Goal: Transaction & Acquisition: Download file/media

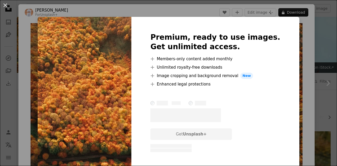
scroll to position [10, 0]
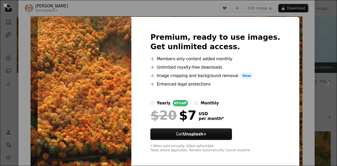
click at [92, 6] on div "An X shape Premium, ready to use images. Get unlimited access. A plus sign Memb…" at bounding box center [168, 83] width 337 height 166
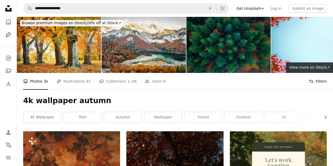
click at [316, 73] on button "Filters Filters" at bounding box center [318, 81] width 18 height 17
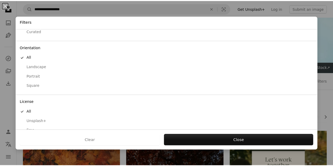
scroll to position [42, 0]
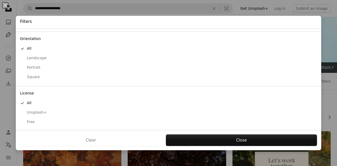
click at [34, 121] on div "Free" at bounding box center [168, 122] width 297 height 5
click at [36, 57] on div "Landscape" at bounding box center [168, 58] width 297 height 5
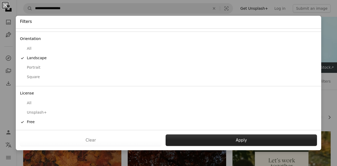
click at [242, 140] on button "Apply" at bounding box center [242, 141] width 152 height 12
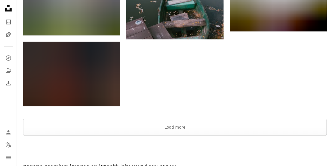
scroll to position [586, 0]
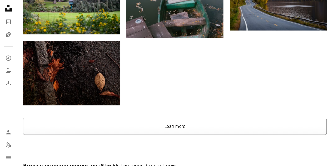
click at [173, 118] on button "Load more" at bounding box center [175, 126] width 304 height 17
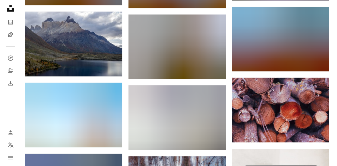
scroll to position [1113, 0]
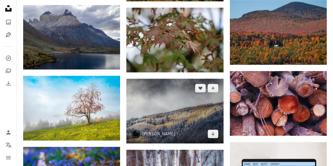
click at [173, 79] on img at bounding box center [174, 111] width 97 height 65
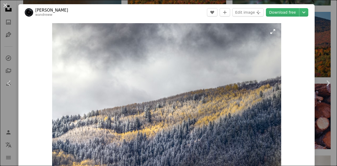
click at [173, 47] on img "Zoom in on this image" at bounding box center [166, 99] width 229 height 153
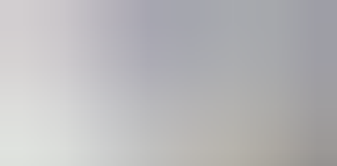
scroll to position [27, 0]
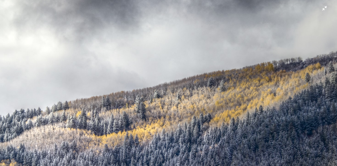
click at [173, 47] on img "Zoom out on this image" at bounding box center [169, 85] width 338 height 225
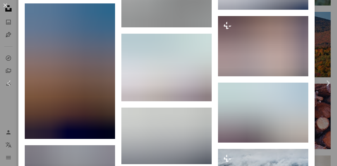
scroll to position [616, 0]
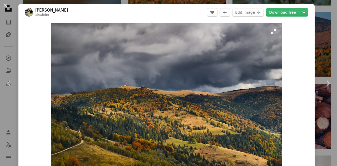
click at [181, 73] on img "Zoom in on this image" at bounding box center [166, 99] width 231 height 153
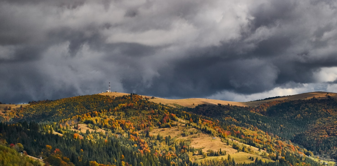
scroll to position [26, 0]
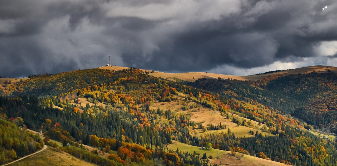
click at [167, 52] on img "Zoom out on this image" at bounding box center [169, 86] width 338 height 224
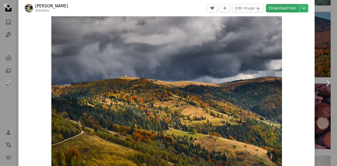
click at [287, 9] on link "Download free" at bounding box center [282, 8] width 33 height 8
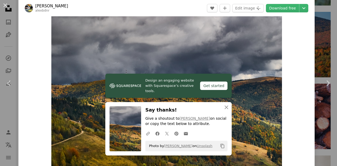
click at [319, 18] on div "An X shape Chevron left Chevron right [PERSON_NAME] alexbdnr A heart A plus sig…" at bounding box center [168, 83] width 337 height 166
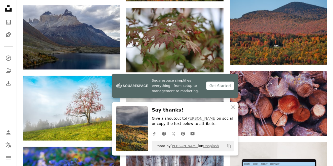
click at [170, 79] on img at bounding box center [174, 111] width 97 height 65
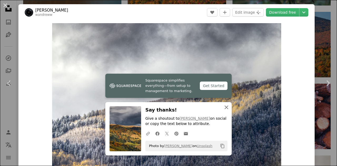
click at [223, 106] on icon "An X shape" at bounding box center [226, 107] width 6 height 6
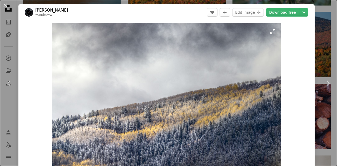
click at [212, 78] on img "Zoom in on this image" at bounding box center [166, 99] width 229 height 153
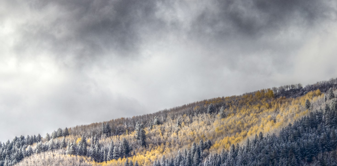
scroll to position [27, 0]
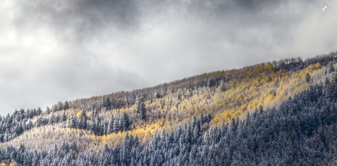
click at [212, 78] on img "Zoom out on this image" at bounding box center [169, 85] width 338 height 225
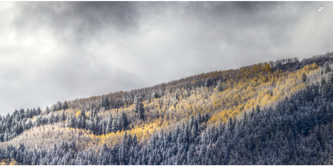
scroll to position [9, 0]
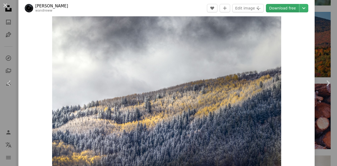
click at [276, 8] on link "Download free" at bounding box center [282, 8] width 33 height 8
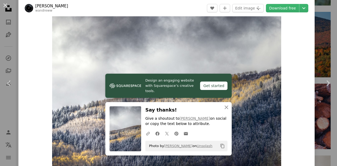
click at [317, 20] on div "An X shape Chevron left Chevron right [PERSON_NAME] wandreww A heart A plus sig…" at bounding box center [168, 83] width 337 height 166
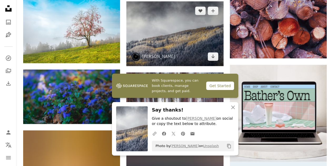
scroll to position [1192, 0]
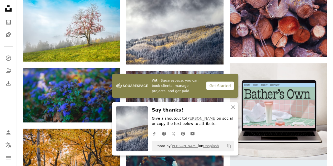
drag, startPoint x: 232, startPoint y: 109, endPoint x: 230, endPoint y: 106, distance: 3.8
click at [233, 109] on icon "An X shape" at bounding box center [233, 107] width 6 height 6
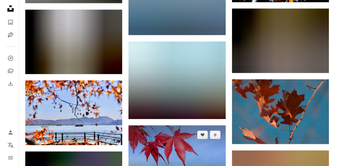
scroll to position [1455, 0]
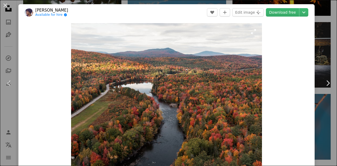
click at [203, 61] on img "Zoom in on this image" at bounding box center [166, 99] width 191 height 153
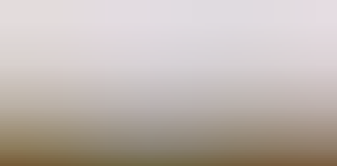
scroll to position [49, 0]
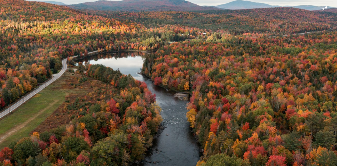
click at [203, 61] on img "Zoom out on this image" at bounding box center [169, 86] width 338 height 270
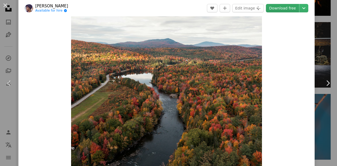
click at [283, 10] on link "Download free" at bounding box center [282, 8] width 33 height 8
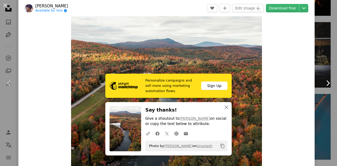
click at [319, 59] on link "Chevron right" at bounding box center [328, 83] width 18 height 51
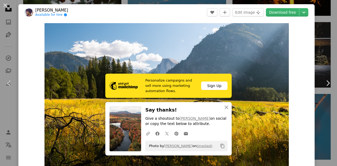
click at [188, 3] on div "An X shape Chevron left Chevron right [PERSON_NAME] Available for hire A checkm…" at bounding box center [168, 83] width 337 height 166
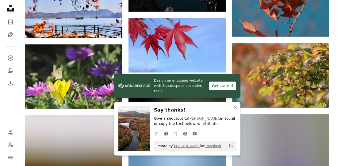
scroll to position [1561, 0]
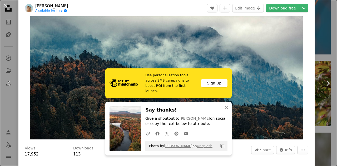
scroll to position [53, 0]
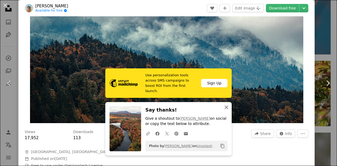
click at [225, 106] on icon "An X shape" at bounding box center [226, 107] width 6 height 6
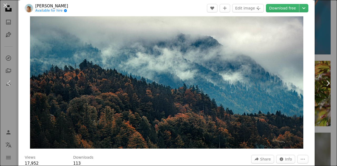
scroll to position [26, 0]
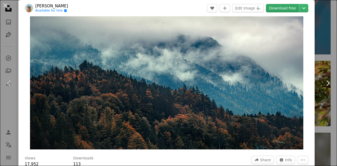
click at [278, 7] on link "Download free" at bounding box center [282, 8] width 33 height 8
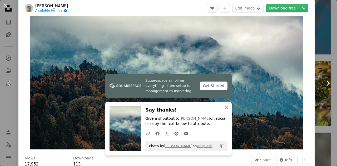
click at [319, 66] on link "Chevron right" at bounding box center [328, 83] width 18 height 51
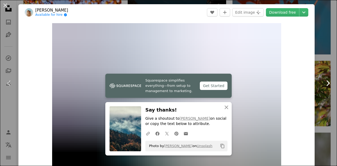
click at [319, 67] on link "Chevron right" at bounding box center [328, 83] width 18 height 51
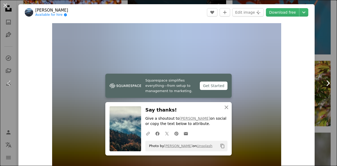
click at [319, 67] on link "Chevron right" at bounding box center [328, 83] width 18 height 51
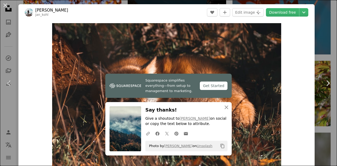
click at [54, 1] on div "An X shape Chevron left Chevron right [PERSON_NAME] jan_kohl A heart A plus sig…" at bounding box center [168, 83] width 337 height 166
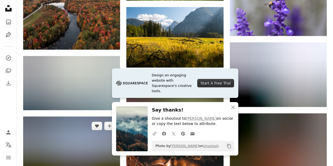
scroll to position [1719, 0]
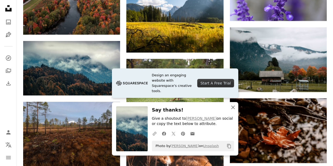
click at [233, 110] on icon "An X shape" at bounding box center [233, 107] width 6 height 6
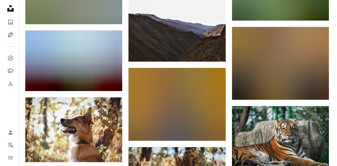
scroll to position [2167, 0]
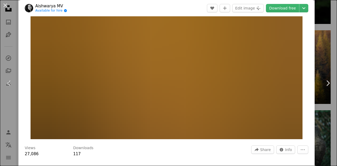
scroll to position [53, 0]
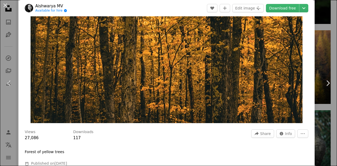
click at [239, 68] on img "Zoom in on this image" at bounding box center [167, 46] width 272 height 153
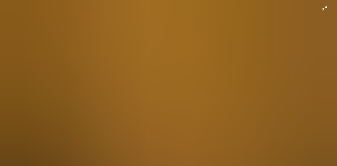
scroll to position [0, 0]
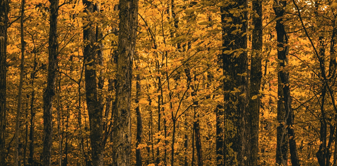
click at [238, 64] on img "Zoom out on this image" at bounding box center [169, 95] width 338 height 190
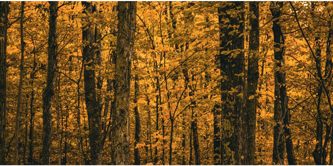
scroll to position [23, 0]
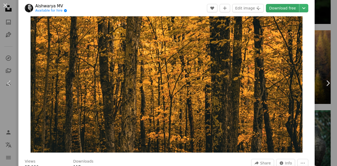
click at [276, 10] on link "Download free" at bounding box center [282, 8] width 33 height 8
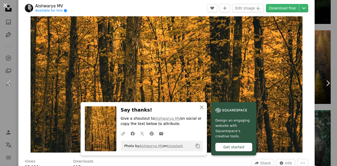
click at [5, 6] on button "An X shape" at bounding box center [5, 5] width 6 height 6
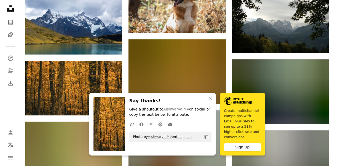
scroll to position [2325, 0]
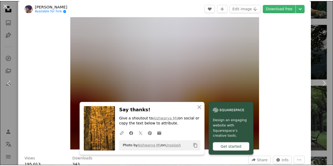
scroll to position [26, 0]
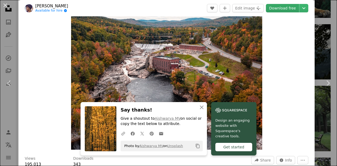
click at [273, 7] on link "Download free" at bounding box center [282, 8] width 33 height 8
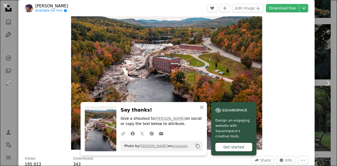
click at [5, 6] on button "An X shape" at bounding box center [5, 5] width 6 height 6
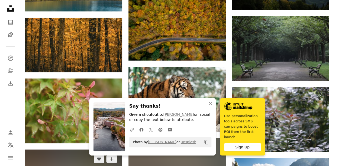
scroll to position [2377, 0]
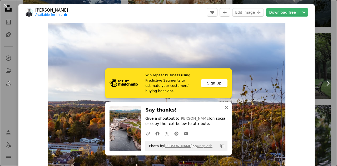
click at [223, 108] on icon "An X shape" at bounding box center [226, 107] width 6 height 6
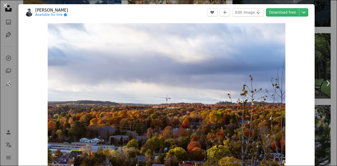
click at [4, 7] on button "An X shape" at bounding box center [5, 5] width 6 height 6
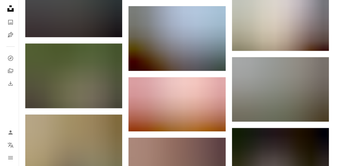
scroll to position [5434, 0]
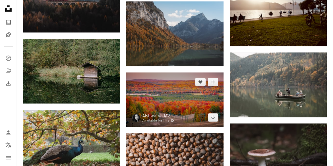
click at [172, 72] on img at bounding box center [174, 99] width 97 height 55
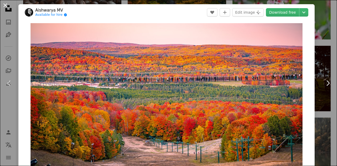
click at [4, 5] on button "An X shape" at bounding box center [5, 5] width 6 height 6
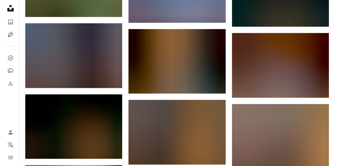
scroll to position [6567, 0]
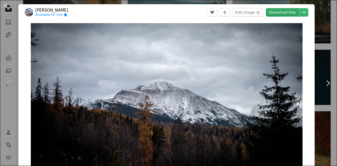
click at [276, 14] on link "Download free" at bounding box center [282, 12] width 33 height 8
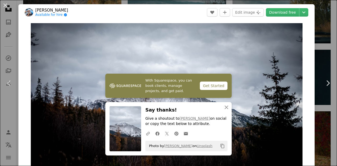
drag, startPoint x: 5, startPoint y: 6, endPoint x: 91, endPoint y: 51, distance: 97.8
click at [5, 6] on button "An X shape" at bounding box center [5, 5] width 6 height 6
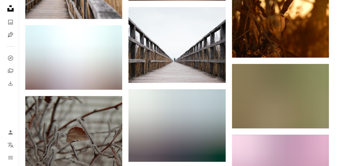
scroll to position [7042, 0]
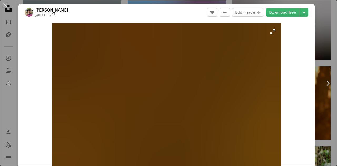
scroll to position [26, 0]
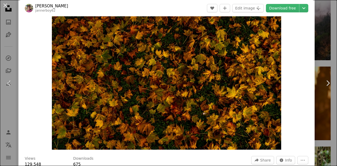
click at [200, 68] on img "Zoom in on this image" at bounding box center [167, 73] width 230 height 153
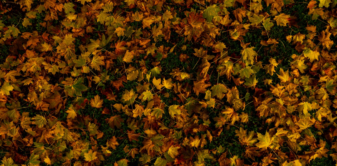
scroll to position [27, 0]
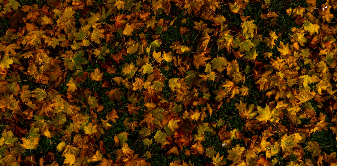
click at [200, 68] on img "Zoom out on this image" at bounding box center [169, 85] width 338 height 225
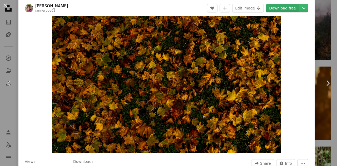
click at [276, 8] on link "Download free" at bounding box center [282, 8] width 33 height 8
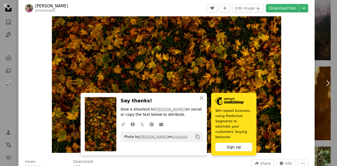
drag, startPoint x: 5, startPoint y: 5, endPoint x: 108, endPoint y: 59, distance: 116.6
click at [5, 5] on button "An X shape" at bounding box center [5, 5] width 6 height 6
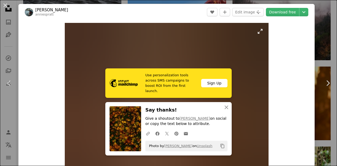
scroll to position [53, 0]
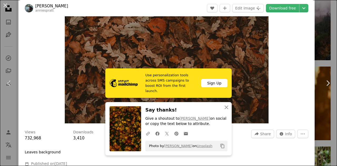
click at [191, 68] on img "Zoom in on this image" at bounding box center [167, 46] width 204 height 153
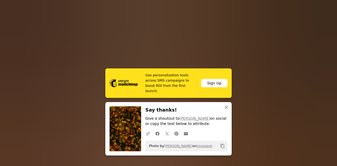
scroll to position [41, 0]
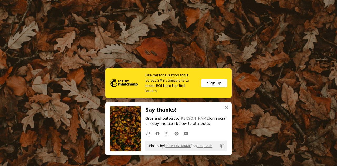
click at [168, 62] on img "Zoom out on this image" at bounding box center [169, 86] width 338 height 254
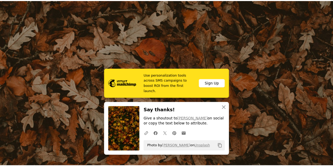
scroll to position [23, 0]
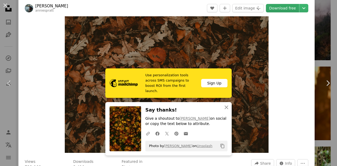
click at [279, 7] on link "Download free" at bounding box center [282, 8] width 33 height 8
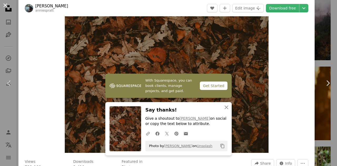
click at [4, 6] on button "An X shape" at bounding box center [5, 5] width 6 height 6
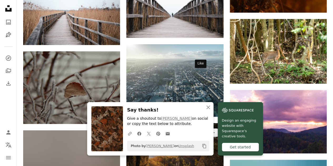
scroll to position [7068, 0]
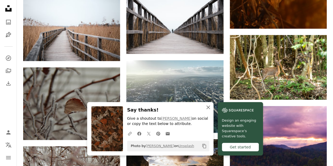
drag, startPoint x: 235, startPoint y: 107, endPoint x: 235, endPoint y: 103, distance: 4.0
click at [212, 107] on icon "An X shape" at bounding box center [208, 107] width 6 height 6
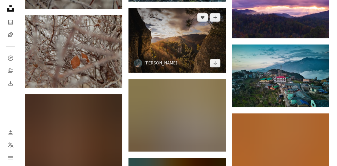
scroll to position [7200, 0]
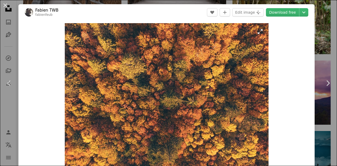
click at [225, 40] on img "Zoom in on this image" at bounding box center [167, 99] width 204 height 153
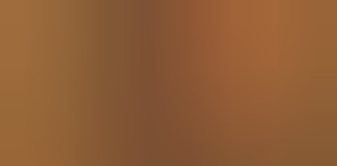
scroll to position [41, 0]
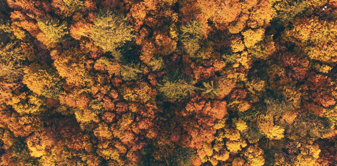
click at [179, 65] on img "Zoom out on this image" at bounding box center [169, 86] width 338 height 254
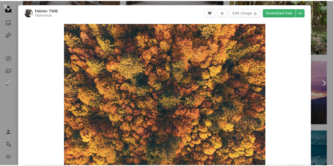
scroll to position [10, 0]
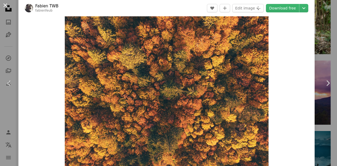
click at [6, 6] on button "An X shape" at bounding box center [5, 5] width 6 height 6
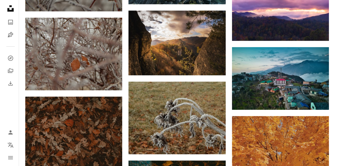
scroll to position [7200, 0]
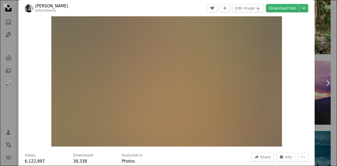
scroll to position [26, 0]
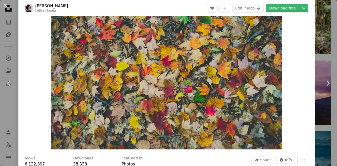
click at [143, 70] on img "Zoom in on this image" at bounding box center [166, 73] width 231 height 153
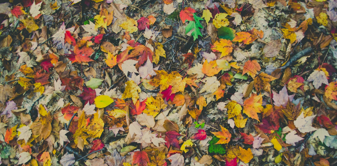
scroll to position [26, 0]
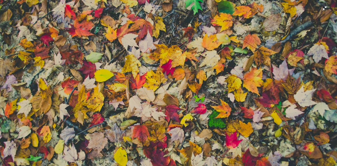
click at [124, 56] on img "Zoom out on this image" at bounding box center [169, 86] width 338 height 224
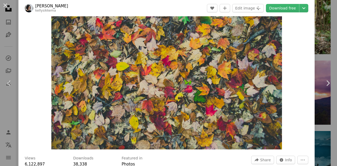
scroll to position [23, 0]
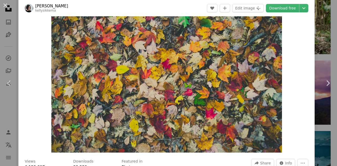
click at [5, 7] on button "An X shape" at bounding box center [5, 5] width 6 height 6
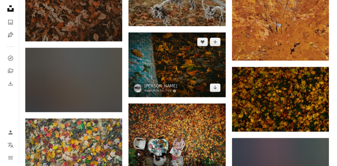
scroll to position [7332, 0]
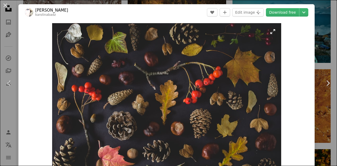
click at [138, 79] on img "Zoom in on this image" at bounding box center [166, 99] width 229 height 153
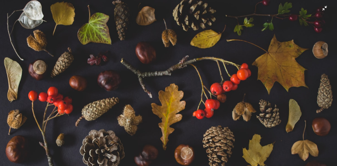
click at [202, 46] on img "Zoom out on this image" at bounding box center [169, 112] width 338 height 225
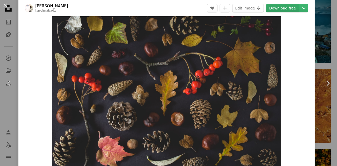
click at [280, 7] on link "Download free" at bounding box center [282, 8] width 33 height 8
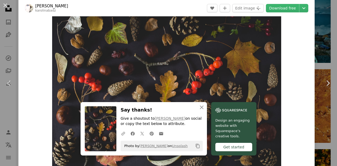
drag, startPoint x: 6, startPoint y: 6, endPoint x: 151, endPoint y: 65, distance: 156.7
click at [6, 6] on button "An X shape" at bounding box center [5, 5] width 6 height 6
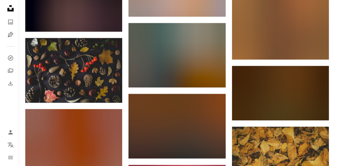
scroll to position [7542, 0]
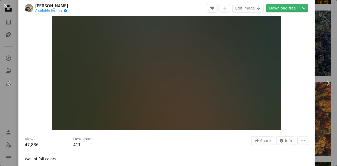
scroll to position [53, 0]
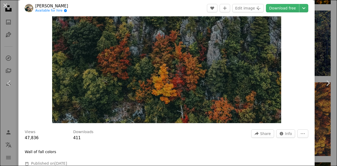
click at [188, 62] on img "Zoom in on this image" at bounding box center [166, 46] width 229 height 153
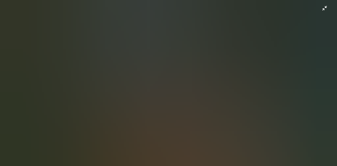
scroll to position [0, 0]
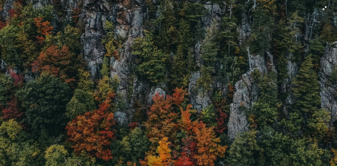
click at [257, 48] on img "Zoom out on this image" at bounding box center [169, 112] width 338 height 225
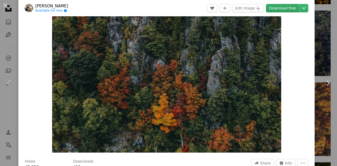
click at [281, 7] on link "Download free" at bounding box center [282, 8] width 33 height 8
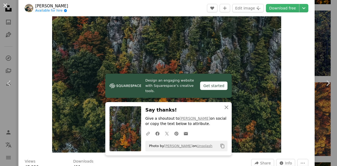
click at [7, 7] on button "An X shape" at bounding box center [5, 5] width 6 height 6
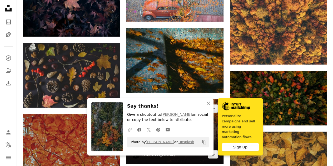
click at [161, 99] on img at bounding box center [174, 131] width 97 height 65
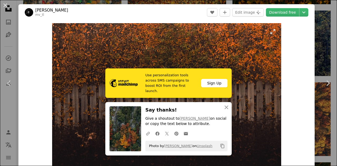
click at [160, 58] on img "Zoom in on this image" at bounding box center [166, 99] width 229 height 153
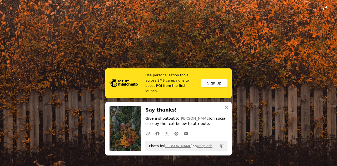
click at [125, 40] on img "Zoom out on this image" at bounding box center [169, 112] width 338 height 225
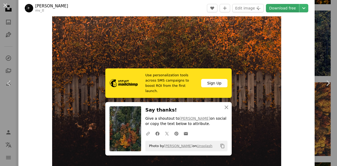
click at [268, 9] on link "Download free" at bounding box center [282, 8] width 33 height 8
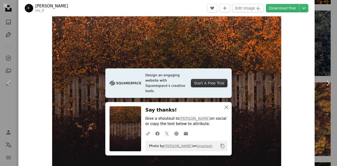
drag, startPoint x: 3, startPoint y: 7, endPoint x: 114, endPoint y: 43, distance: 116.2
click at [3, 7] on button "An X shape" at bounding box center [5, 5] width 6 height 6
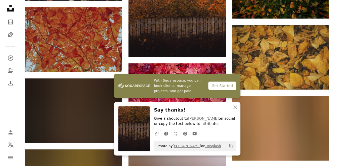
scroll to position [7595, 0]
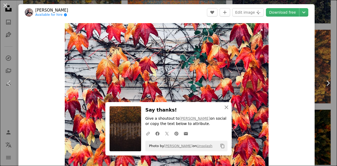
click at [177, 69] on img "Zoom in on this image" at bounding box center [167, 99] width 204 height 153
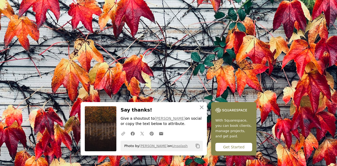
scroll to position [41, 0]
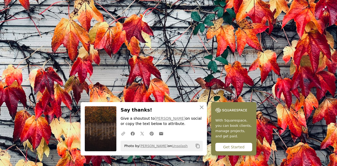
click at [210, 56] on img "Zoom out on this image" at bounding box center [169, 86] width 338 height 254
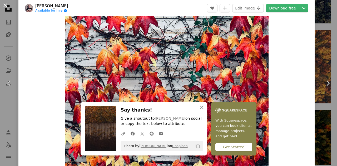
click at [4, 4] on button "An X shape" at bounding box center [5, 5] width 6 height 6
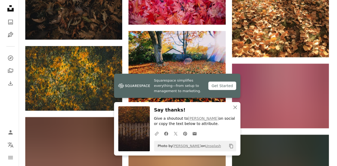
scroll to position [7753, 0]
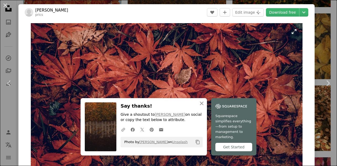
click at [161, 67] on img "Zoom in on this image" at bounding box center [167, 99] width 272 height 153
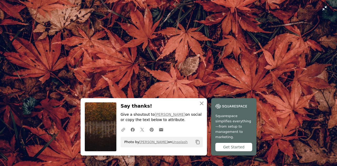
click at [163, 66] on img "Zoom out on this image" at bounding box center [169, 95] width 338 height 190
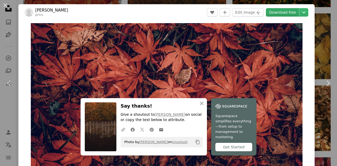
click at [273, 15] on link "Download free" at bounding box center [282, 12] width 33 height 8
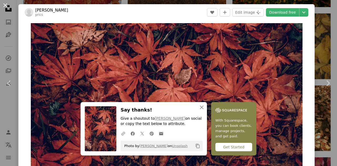
click at [6, 6] on button "An X shape" at bounding box center [5, 5] width 6 height 6
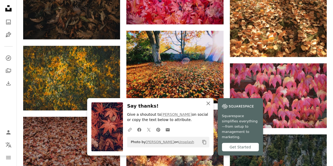
click at [212, 107] on icon "An X shape" at bounding box center [208, 103] width 6 height 6
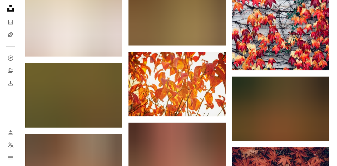
scroll to position [7964, 0]
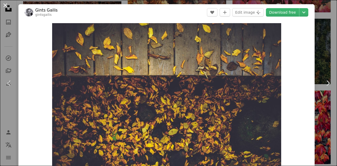
click at [7, 8] on button "An X shape" at bounding box center [5, 5] width 6 height 6
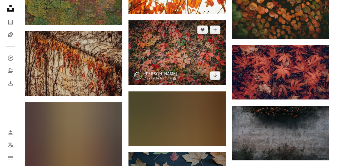
scroll to position [8069, 0]
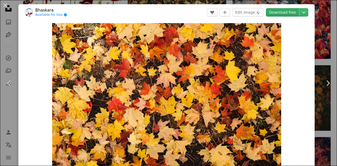
click at [275, 12] on link "Download free" at bounding box center [282, 12] width 33 height 8
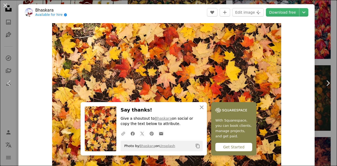
drag, startPoint x: 4, startPoint y: 5, endPoint x: 144, endPoint y: 60, distance: 150.2
click at [4, 5] on button "An X shape" at bounding box center [5, 5] width 6 height 6
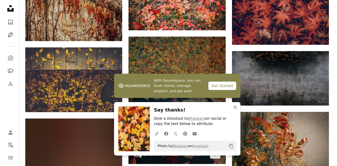
scroll to position [8122, 0]
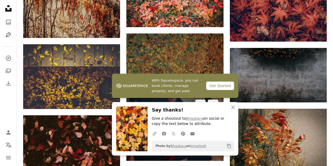
click at [185, 94] on img at bounding box center [174, 127] width 97 height 67
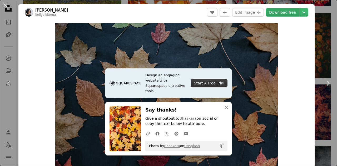
click at [272, 14] on link "Download free" at bounding box center [282, 12] width 33 height 8
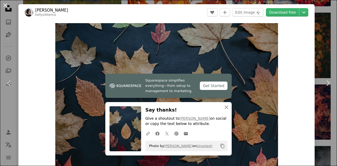
click at [6, 5] on button "An X shape" at bounding box center [5, 5] width 6 height 6
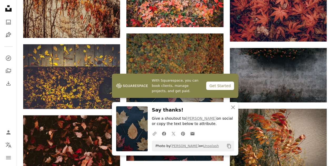
scroll to position [8175, 0]
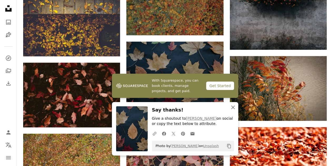
click at [235, 107] on icon "An X shape" at bounding box center [233, 107] width 6 height 6
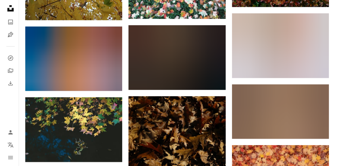
scroll to position [8728, 0]
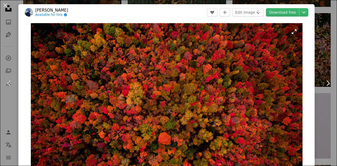
click at [155, 80] on img "Zoom in on this image" at bounding box center [167, 99] width 272 height 153
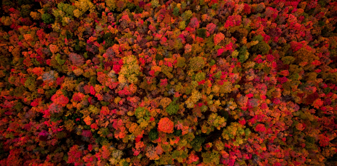
scroll to position [18, 0]
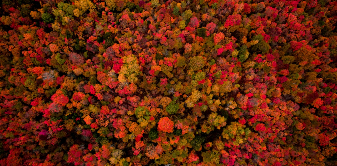
click at [155, 80] on img "Zoom out on this image" at bounding box center [169, 76] width 338 height 190
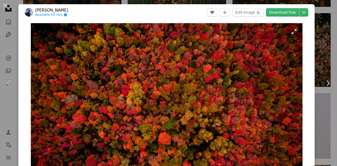
scroll to position [10, 0]
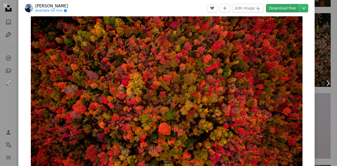
click at [270, 9] on link "Download free" at bounding box center [282, 8] width 33 height 8
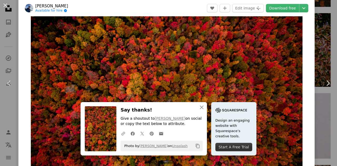
drag, startPoint x: 4, startPoint y: 4, endPoint x: 164, endPoint y: 47, distance: 165.7
click at [4, 4] on button "An X shape" at bounding box center [5, 5] width 6 height 6
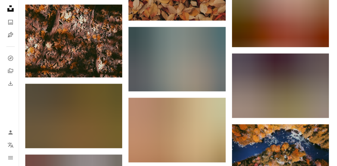
scroll to position [9387, 0]
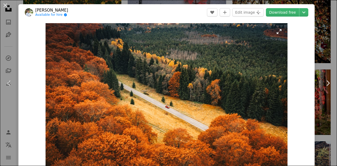
click at [195, 62] on img "Zoom in on this image" at bounding box center [167, 99] width 242 height 153
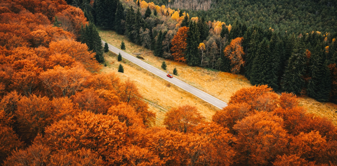
scroll to position [41, 0]
